Goal: Task Accomplishment & Management: Manage account settings

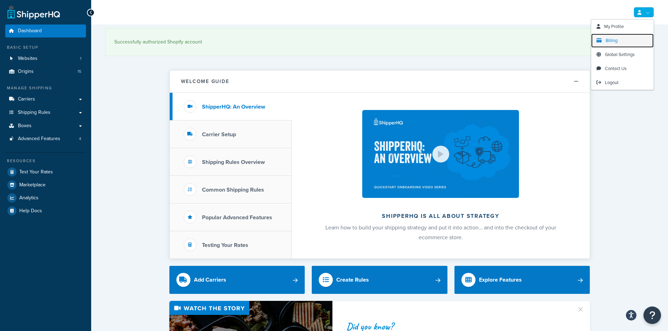
click at [618, 40] on link "Billing" at bounding box center [622, 41] width 62 height 14
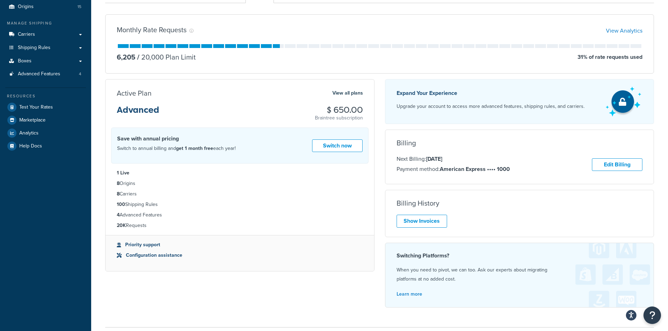
scroll to position [70, 0]
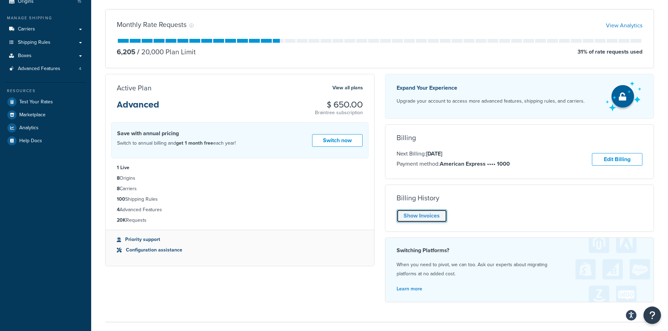
click at [418, 215] on link "Show Invoices" at bounding box center [422, 216] width 50 height 13
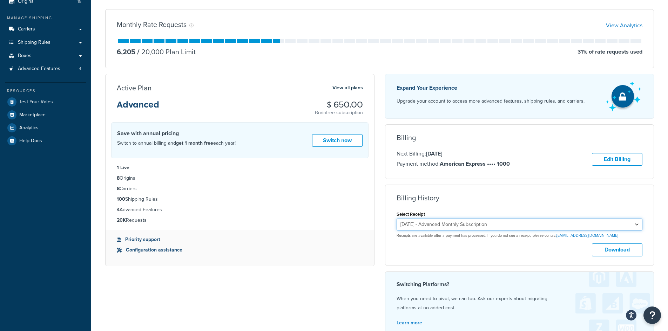
click at [436, 228] on select "[DATE] - Advanced Monthly Subscription [DATE] - Advanced Monthly Subscription […" at bounding box center [520, 225] width 246 height 12
select select "jnwvnjbj"
click at [397, 219] on select "[DATE] - Advanced Monthly Subscription [DATE] - Advanced Monthly Subscription […" at bounding box center [520, 225] width 246 height 12
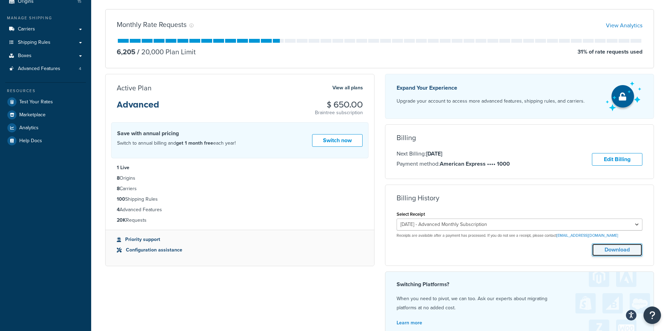
click at [610, 253] on button "Download" at bounding box center [617, 250] width 50 height 13
